Goal: Entertainment & Leisure: Consume media (video, audio)

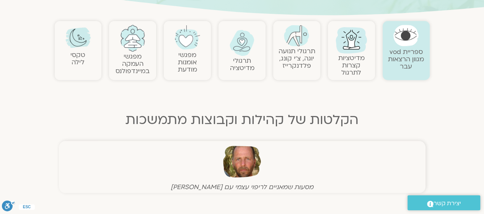
scroll to position [153, 0]
click at [351, 55] on link "מדיטציות קצרות לתרגול" at bounding box center [351, 65] width 26 height 23
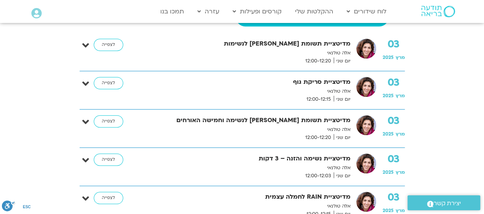
scroll to position [221, 0]
click at [333, 88] on p "אלה טולנאי" at bounding box center [249, 91] width 201 height 8
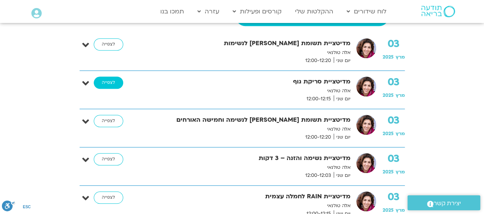
click at [110, 80] on link "לצפייה" at bounding box center [108, 82] width 29 height 12
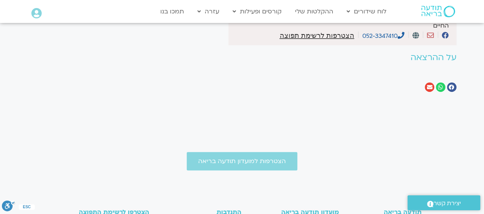
scroll to position [129, 0]
